Goal: Obtain resource: Obtain resource

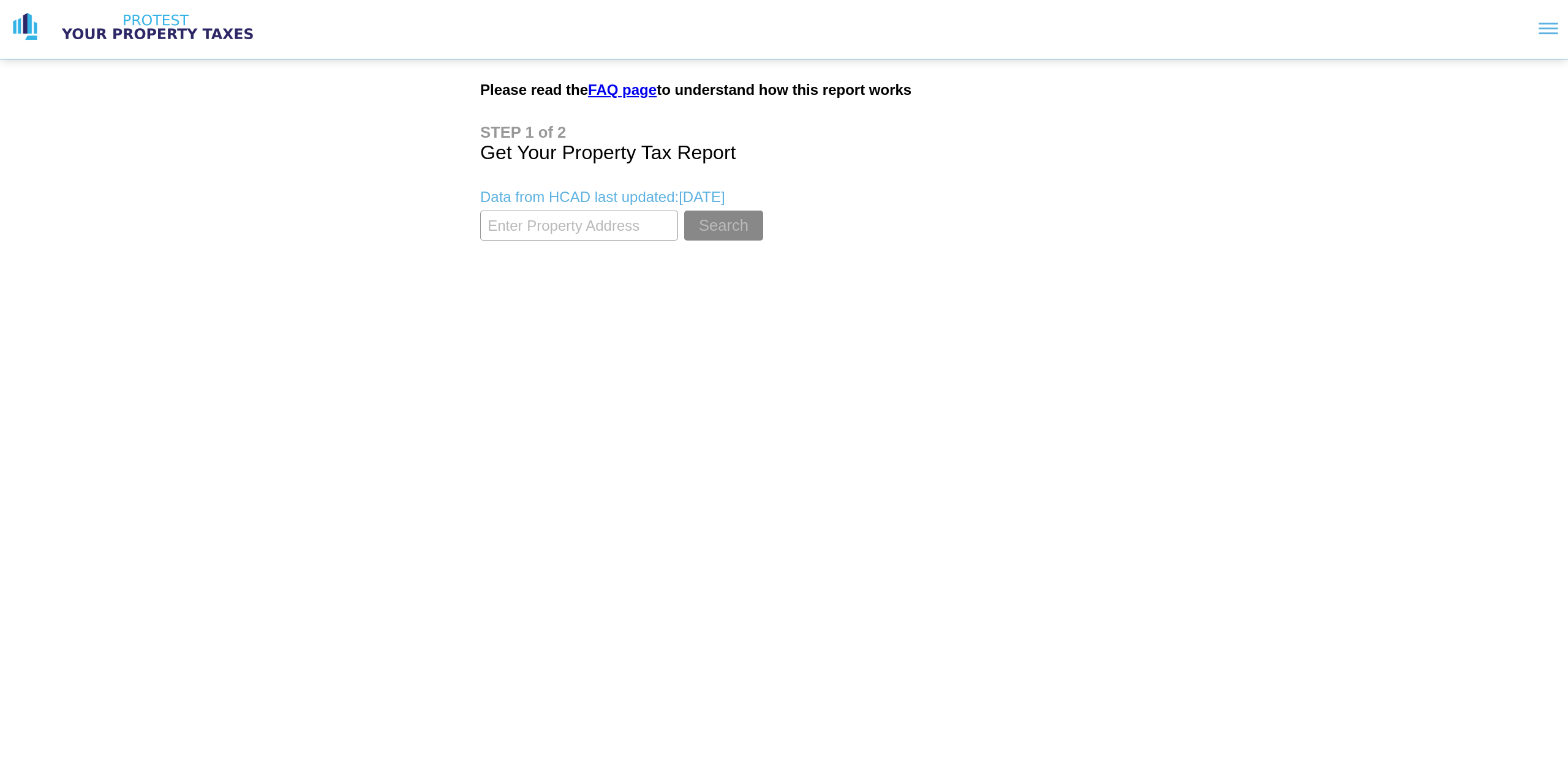
click at [499, 230] on input "textbox" at bounding box center [579, 225] width 197 height 30
click at [540, 230] on input "textbox" at bounding box center [579, 225] width 197 height 30
type input "[STREET_ADDRESS][PERSON_NAME]"
click at [684, 211] on button "Search" at bounding box center [724, 225] width 79 height 30
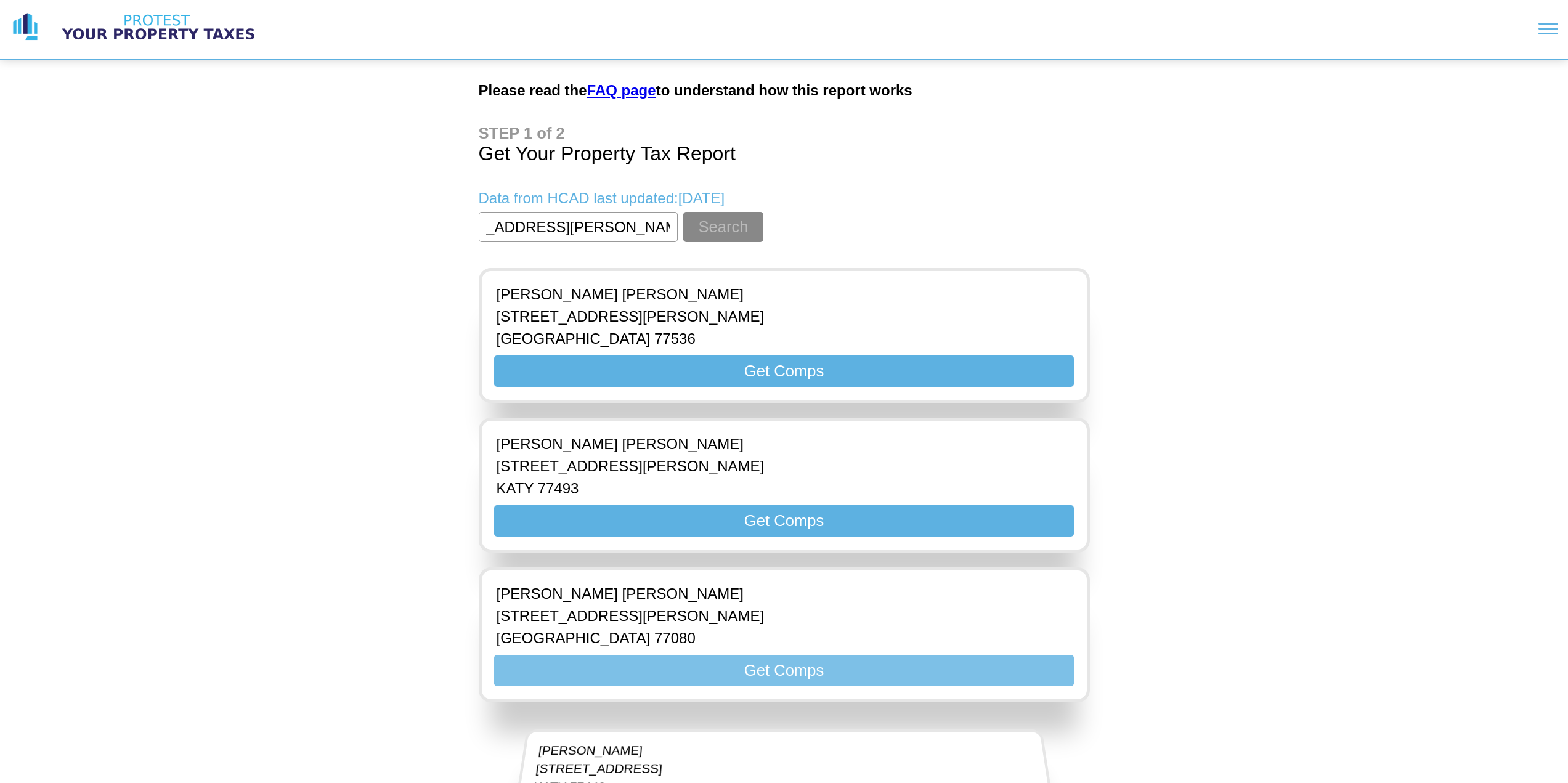
click at [773, 676] on button "Get Comps" at bounding box center [783, 670] width 580 height 32
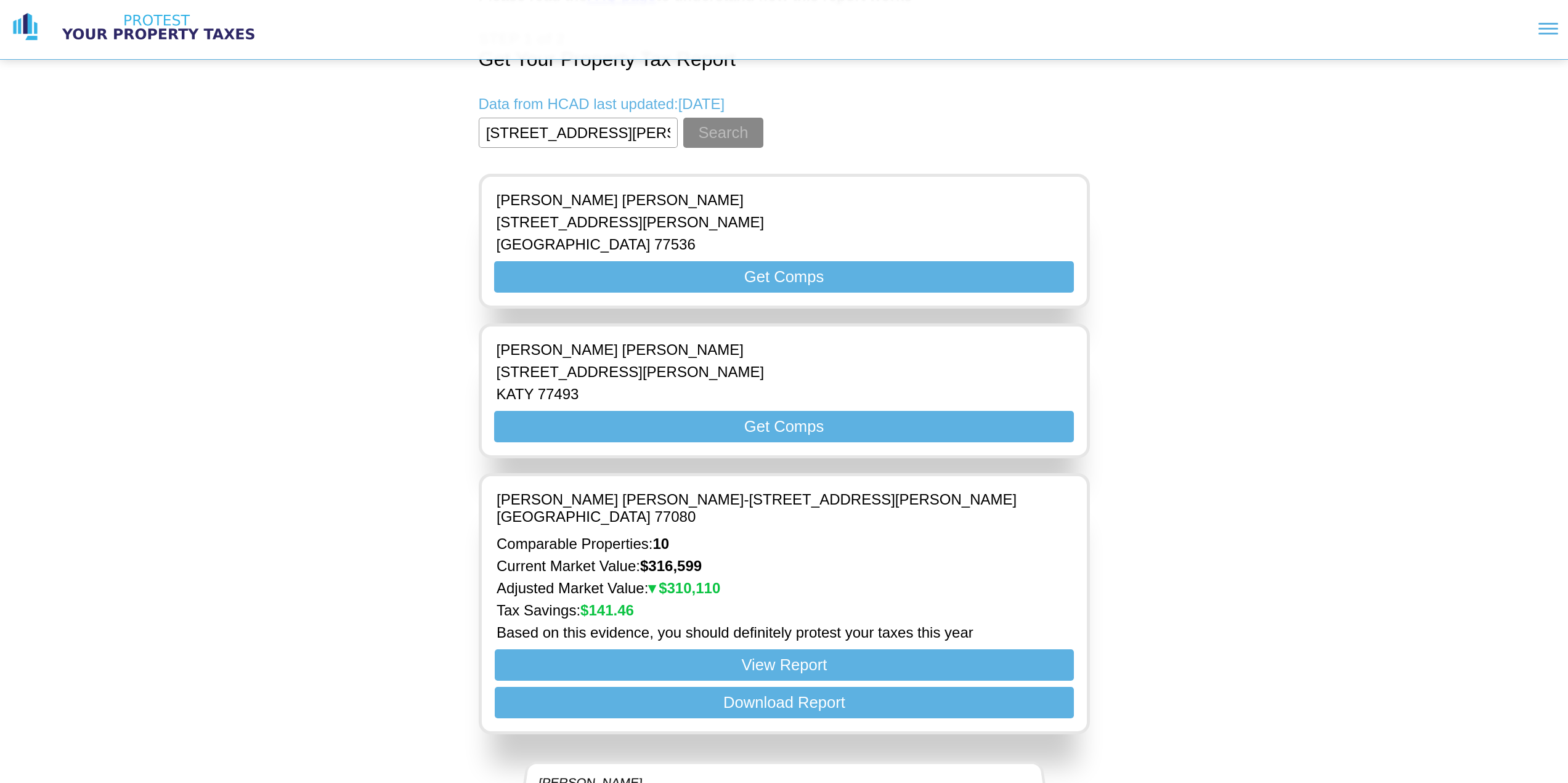
scroll to position [185, 0]
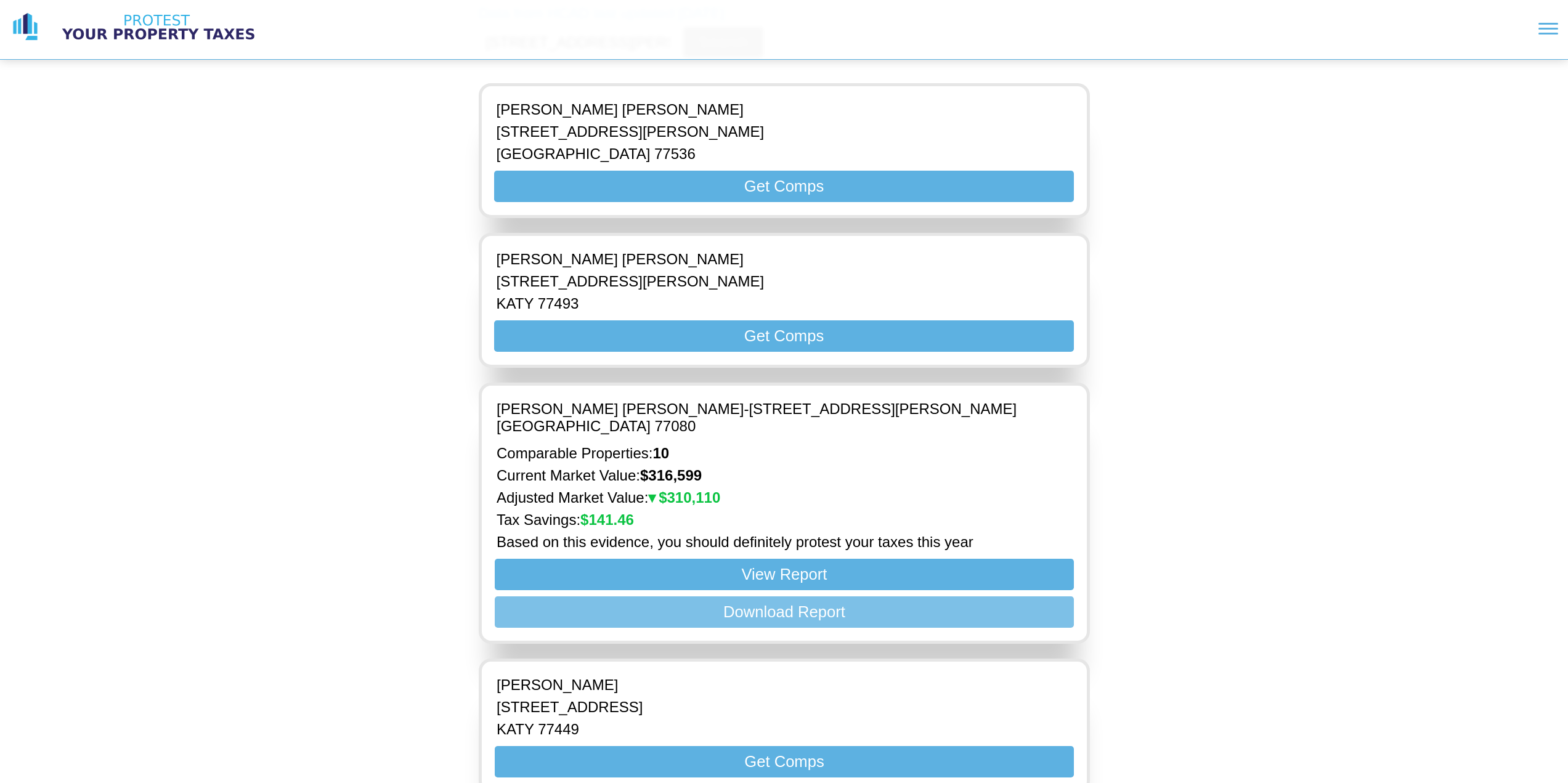
click at [803, 596] on button "Download Report" at bounding box center [783, 611] width 580 height 32
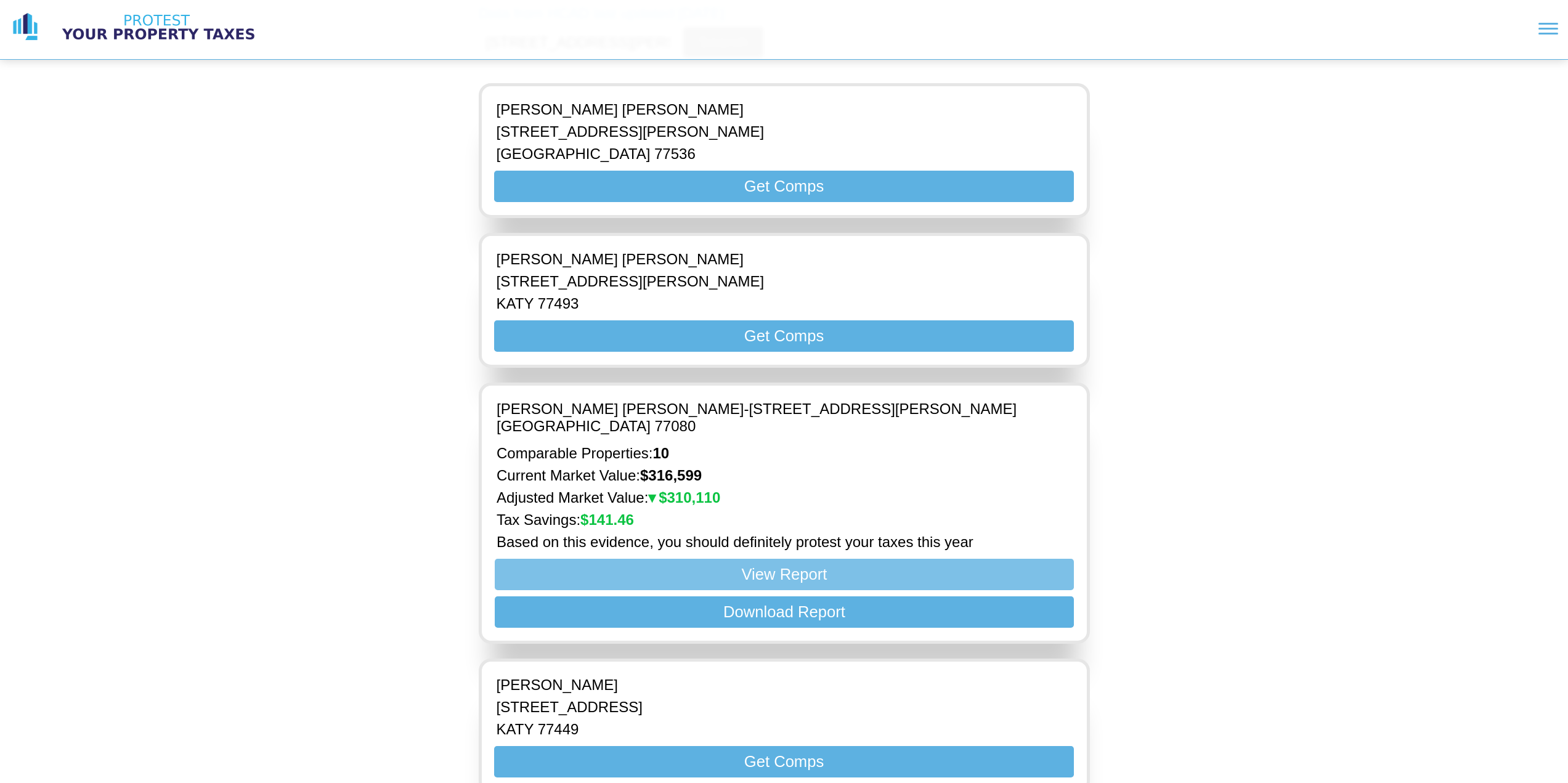
click at [774, 558] on button "View Report" at bounding box center [783, 574] width 580 height 32
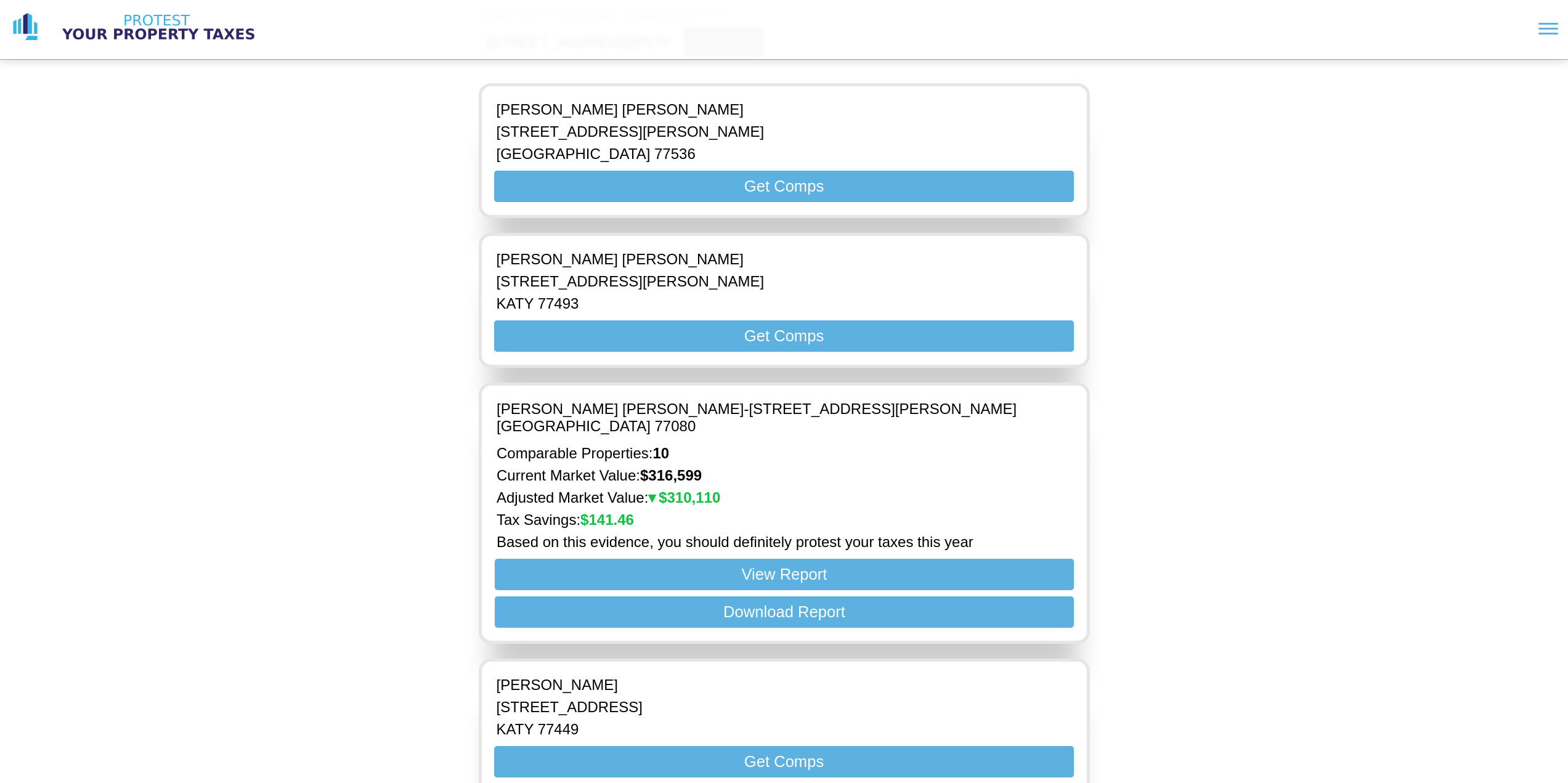
click at [185, 27] on img at bounding box center [158, 27] width 216 height 31
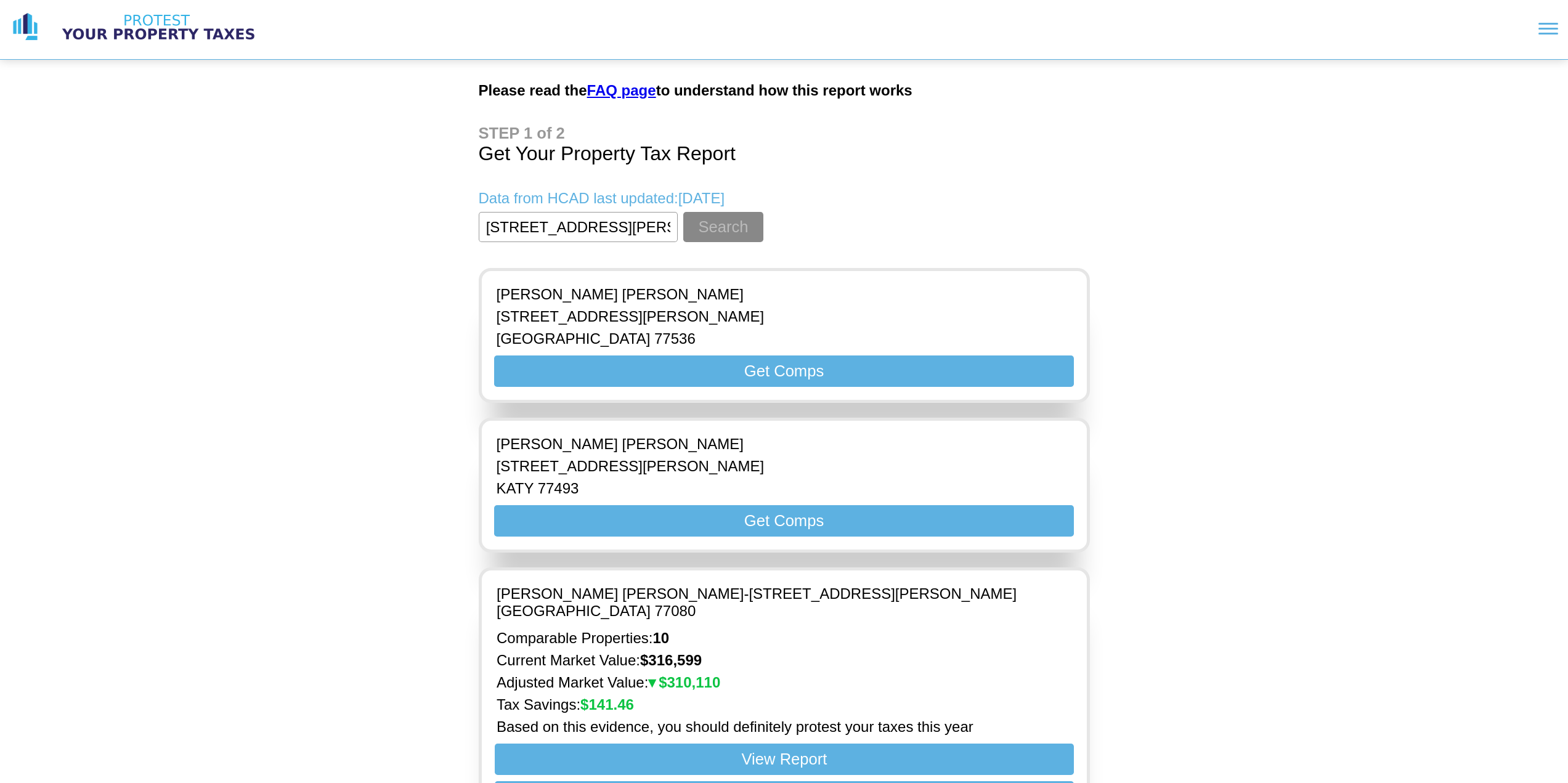
click at [577, 228] on input "textbox" at bounding box center [578, 227] width 199 height 30
type input "[STREET_ADDRESS]"
click at [684, 212] on button "Search" at bounding box center [723, 227] width 79 height 30
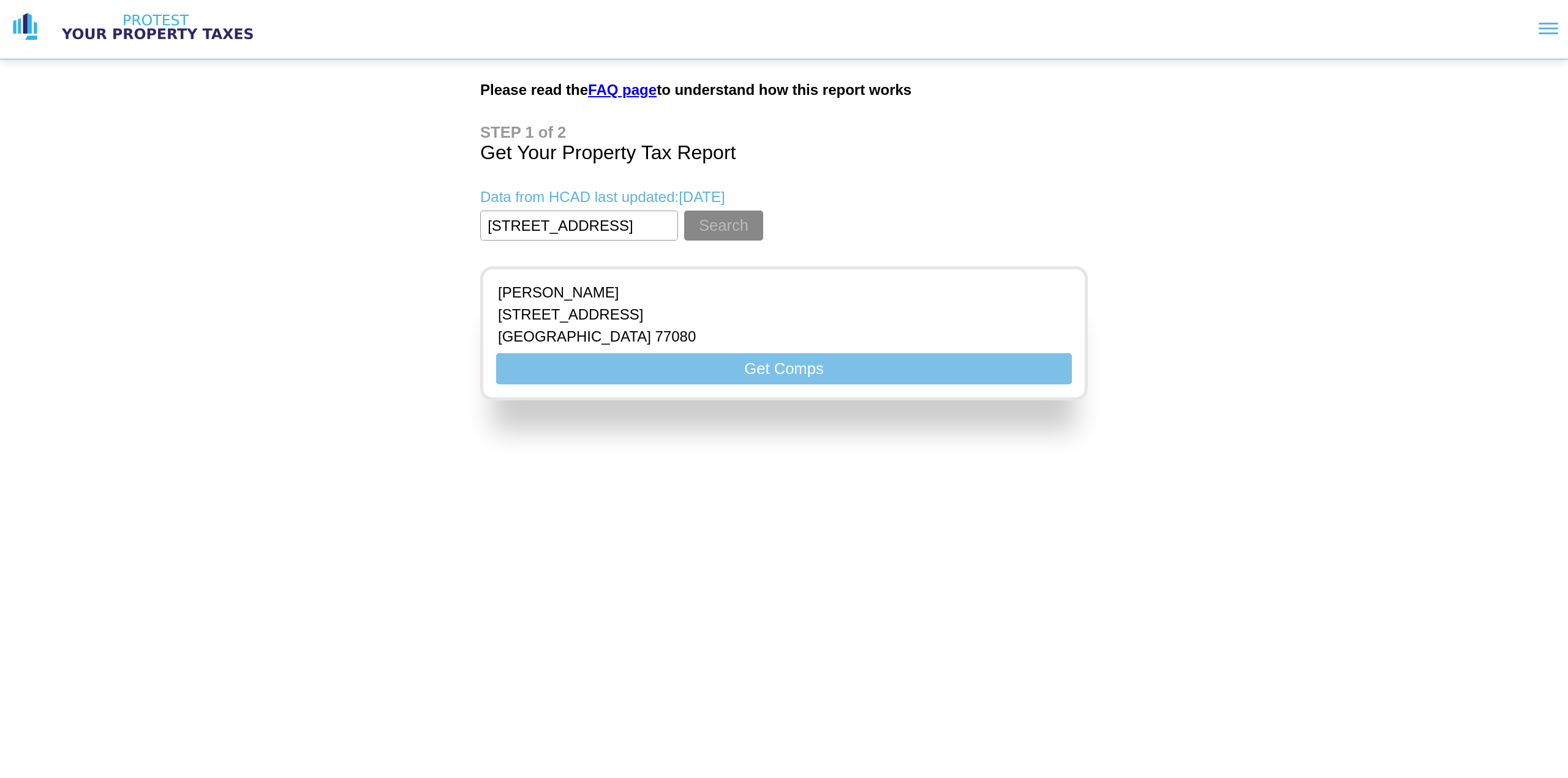
click at [703, 374] on button "Get Comps" at bounding box center [783, 369] width 576 height 32
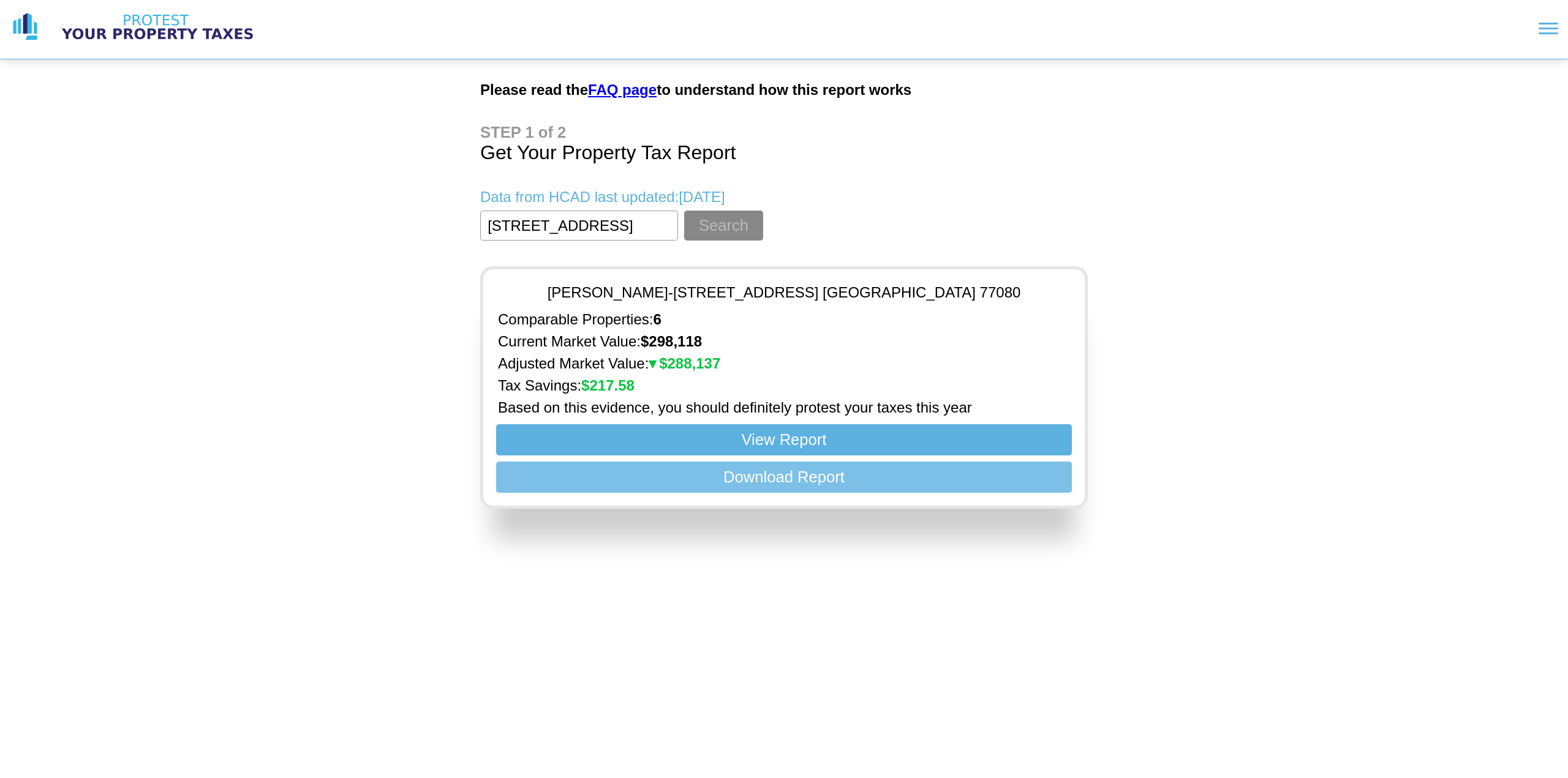
click at [781, 478] on button "Download Report" at bounding box center [783, 477] width 576 height 32
